Goal: Find contact information: Find contact information

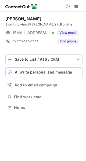
scroll to position [104, 86]
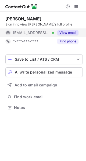
click at [73, 34] on button "View email" at bounding box center [67, 32] width 21 height 5
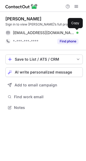
click at [76, 33] on span at bounding box center [76, 33] width 4 height 4
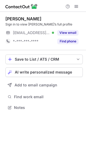
scroll to position [104, 86]
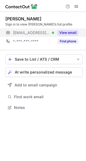
click at [70, 34] on button "View email" at bounding box center [67, 32] width 21 height 5
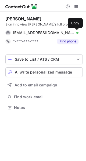
click at [78, 32] on span at bounding box center [76, 33] width 4 height 4
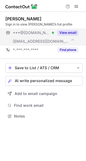
scroll to position [113, 86]
click at [76, 32] on button "View email" at bounding box center [67, 32] width 21 height 5
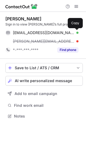
click at [76, 32] on span at bounding box center [76, 33] width 4 height 4
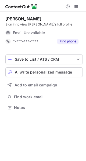
scroll to position [104, 86]
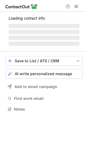
scroll to position [104, 86]
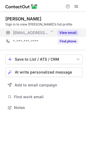
click at [69, 31] on button "View email" at bounding box center [67, 32] width 21 height 5
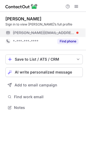
click at [59, 33] on span "[PERSON_NAME][EMAIL_ADDRESS][PERSON_NAME][DOMAIN_NAME]" at bounding box center [44, 32] width 62 height 5
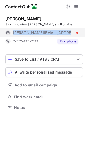
click at [59, 33] on span "[PERSON_NAME][EMAIL_ADDRESS][PERSON_NAME][DOMAIN_NAME]" at bounding box center [44, 32] width 62 height 5
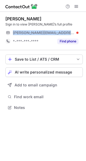
copy span "[PERSON_NAME][EMAIL_ADDRESS][PERSON_NAME][DOMAIN_NAME]"
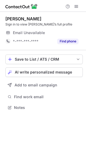
scroll to position [104, 86]
click at [67, 32] on div "Email Unavailable" at bounding box center [46, 32] width 66 height 9
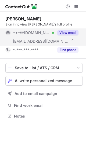
scroll to position [113, 86]
click at [72, 31] on button "View email" at bounding box center [67, 32] width 21 height 5
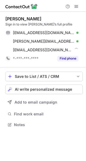
scroll to position [121, 86]
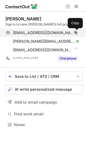
click at [75, 33] on span at bounding box center [76, 33] width 4 height 4
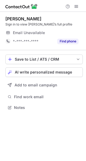
scroll to position [104, 86]
click at [66, 31] on div "Email Unavailable" at bounding box center [40, 32] width 54 height 5
copy div "Email address"
click at [66, 31] on div "Email Unavailable" at bounding box center [40, 32] width 54 height 5
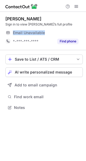
copy div "Email Unavailable Email address"
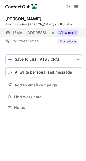
scroll to position [104, 86]
click at [62, 32] on button "View email" at bounding box center [67, 32] width 21 height 5
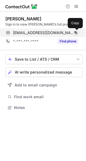
click at [76, 31] on span at bounding box center [76, 33] width 4 height 4
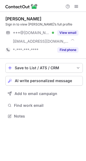
scroll to position [113, 86]
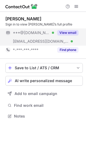
click at [68, 31] on button "View email" at bounding box center [67, 32] width 21 height 5
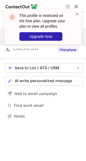
click at [74, 31] on div "This profile is restricted on the free plan. Upgrade your plan to view all prof…" at bounding box center [40, 26] width 69 height 31
click at [77, 12] on span at bounding box center [77, 13] width 4 height 5
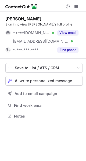
click at [76, 6] on div "This profile is restricted on the free plan. Upgrade your plan to view all prof…" at bounding box center [43, 29] width 86 height 51
click at [76, 6] on span at bounding box center [76, 6] width 4 height 4
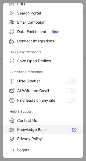
scroll to position [63, 0]
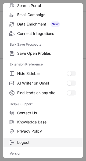
click at [24, 140] on label "Logout" at bounding box center [43, 142] width 80 height 9
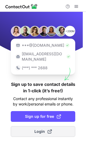
click at [30, 126] on button "Login" at bounding box center [43, 131] width 65 height 11
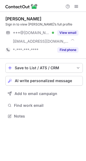
scroll to position [113, 86]
click at [77, 8] on span at bounding box center [76, 6] width 4 height 4
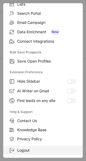
scroll to position [63, 0]
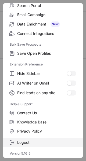
click at [36, 144] on span "Logout" at bounding box center [46, 142] width 59 height 5
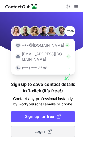
click at [39, 126] on button "Login" at bounding box center [43, 131] width 65 height 11
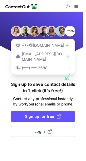
click at [26, 120] on div "+200M ***@[DOMAIN_NAME] [EMAIL_ADDRESS][DOMAIN_NAME] (***) *** 2688 Sign up to …" at bounding box center [43, 86] width 86 height 149
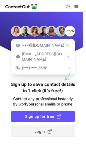
click at [24, 126] on button "Login" at bounding box center [43, 131] width 65 height 11
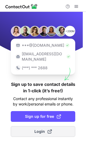
click at [33, 127] on button "Login" at bounding box center [43, 131] width 65 height 11
